Goal: Learn about a topic

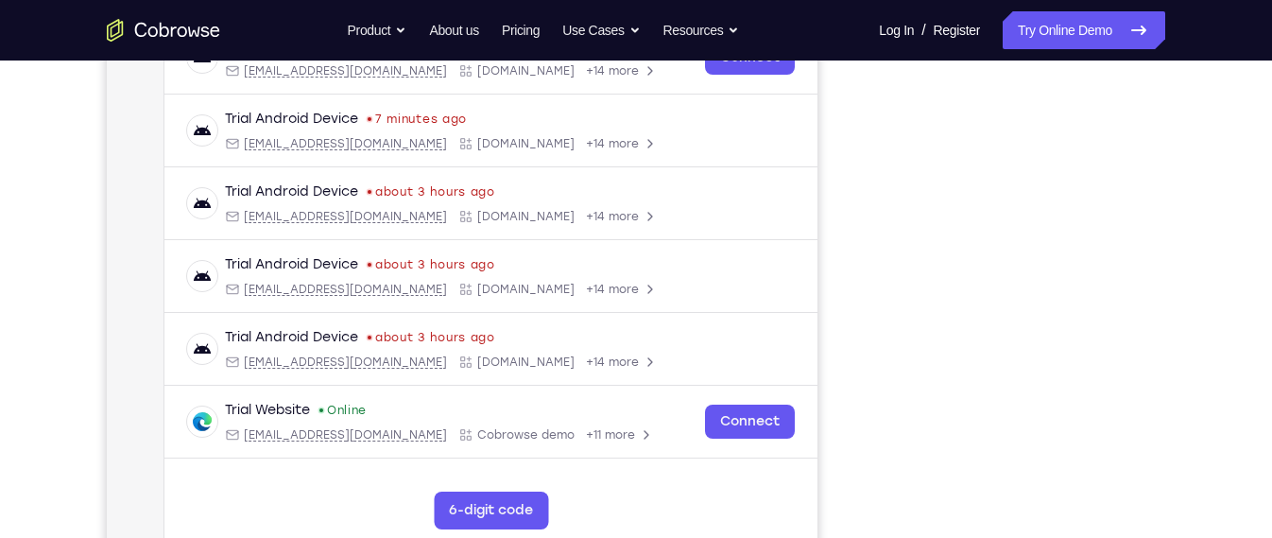
scroll to position [323, 0]
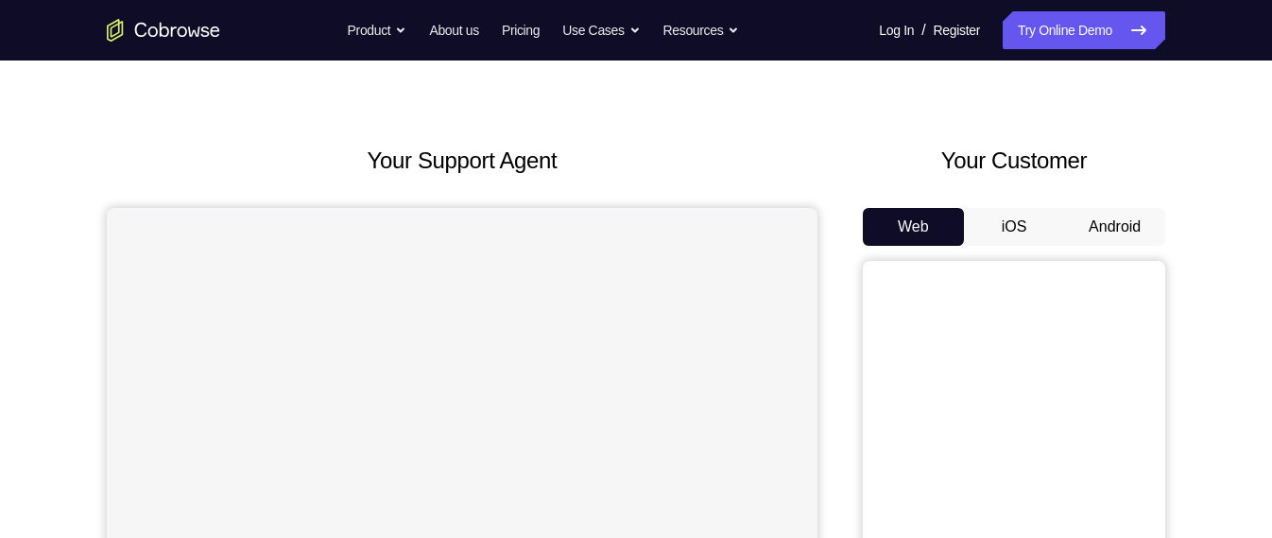
click at [1108, 235] on button "Android" at bounding box center [1114, 227] width 101 height 38
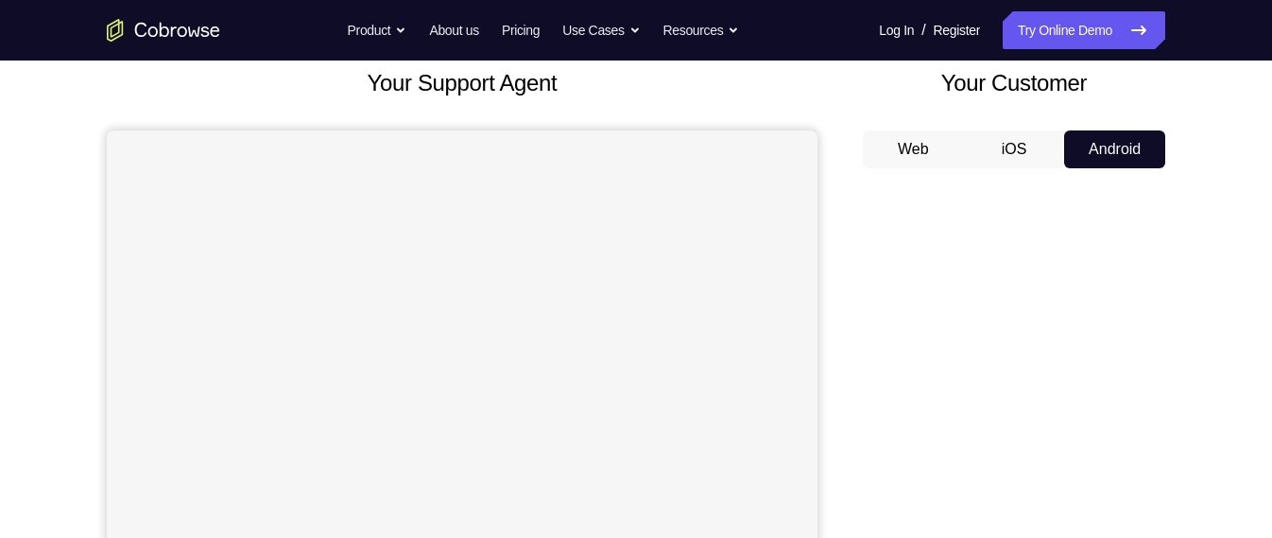
scroll to position [115, 0]
click at [1129, 148] on button "Android" at bounding box center [1114, 149] width 101 height 38
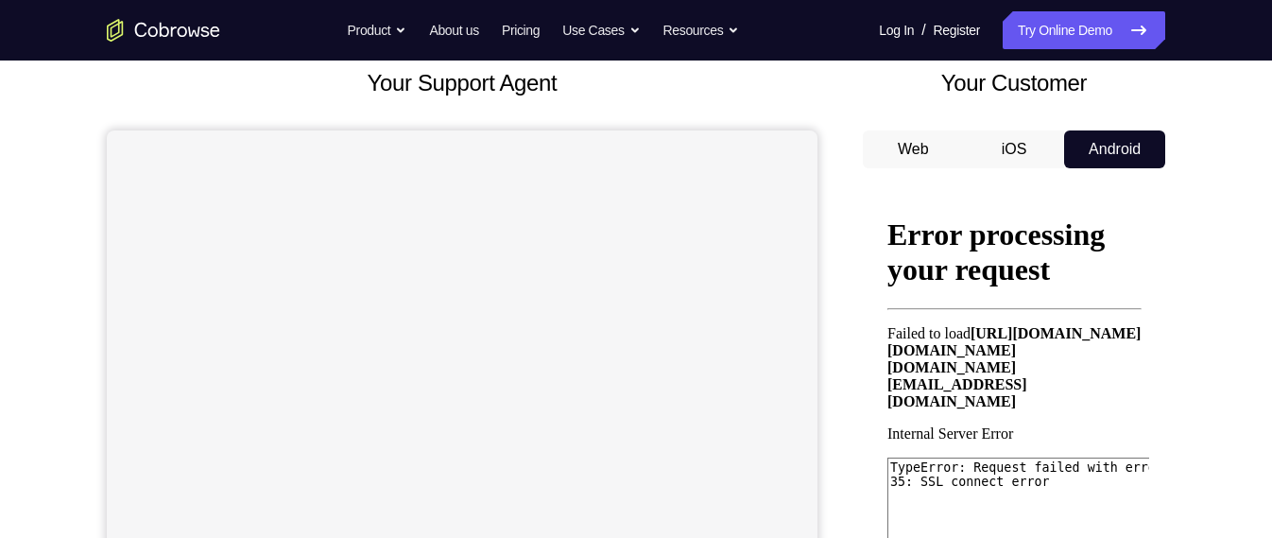
scroll to position [0, 0]
click at [1117, 133] on button "Android" at bounding box center [1114, 149] width 101 height 38
click at [1019, 158] on button "iOS" at bounding box center [1014, 149] width 101 height 38
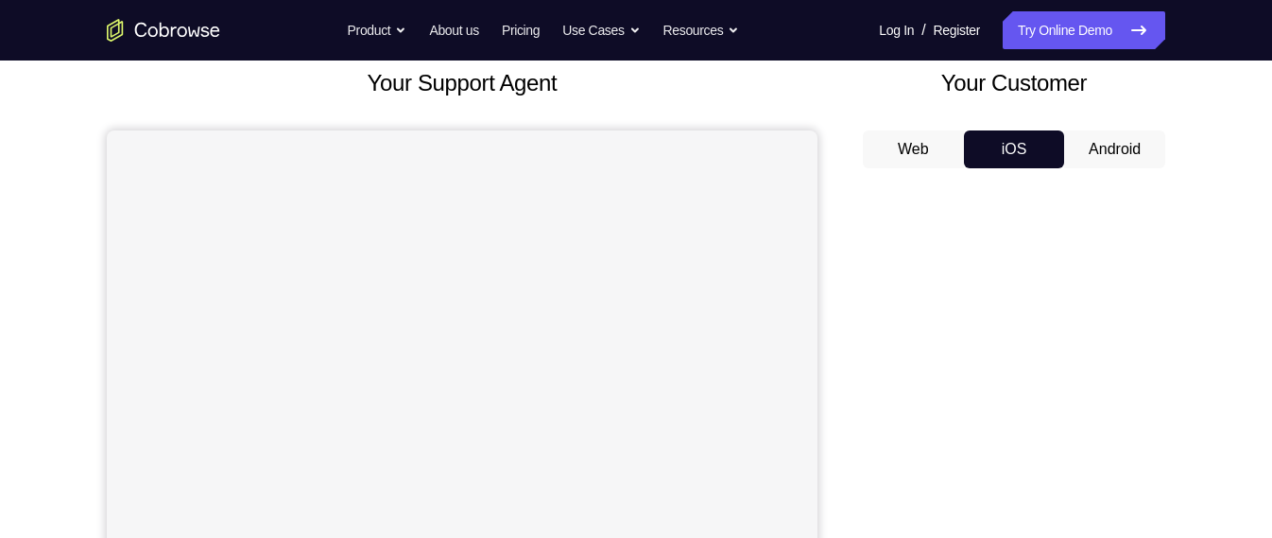
click at [1119, 139] on button "Android" at bounding box center [1114, 149] width 101 height 38
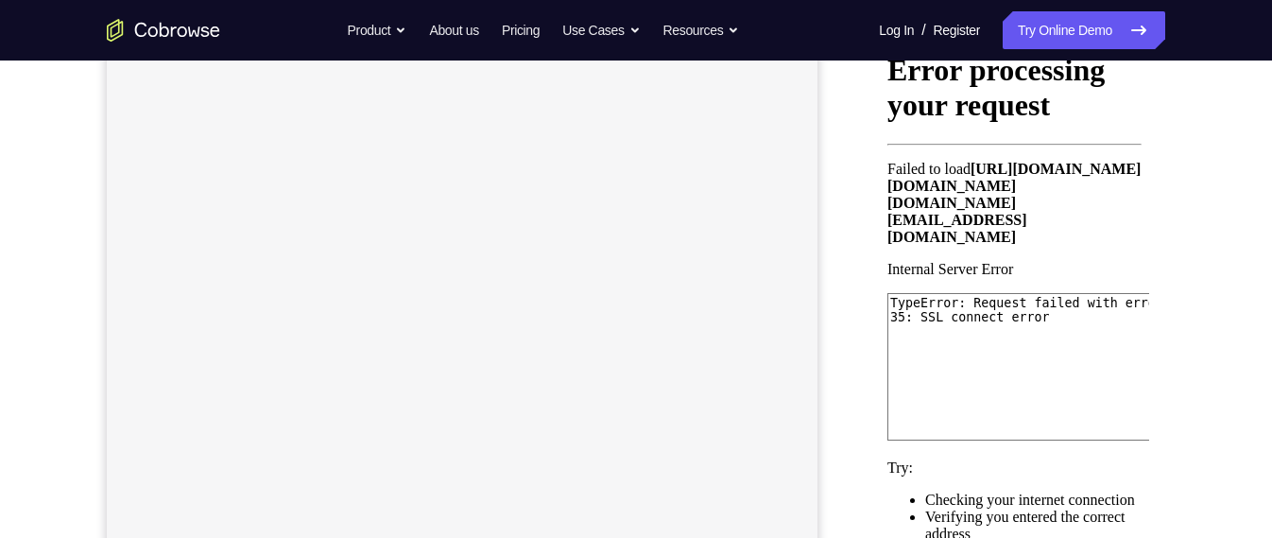
scroll to position [278, 0]
